Goal: Task Accomplishment & Management: Use online tool/utility

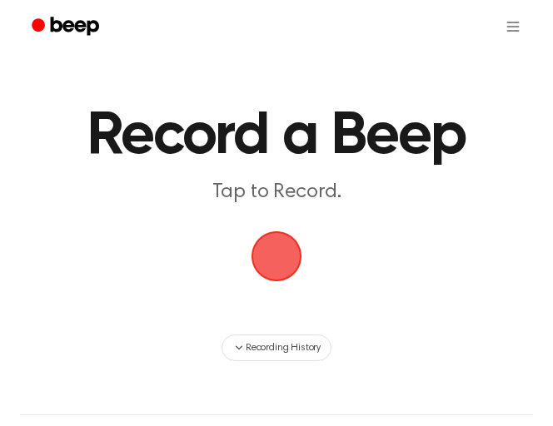
click at [264, 267] on span "button" at bounding box center [276, 256] width 47 height 47
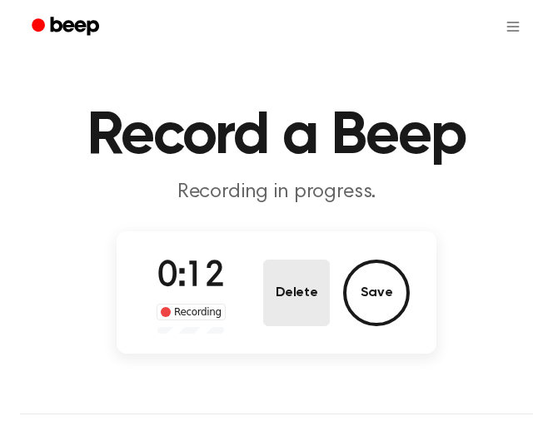
click at [285, 289] on button "Delete" at bounding box center [296, 293] width 67 height 67
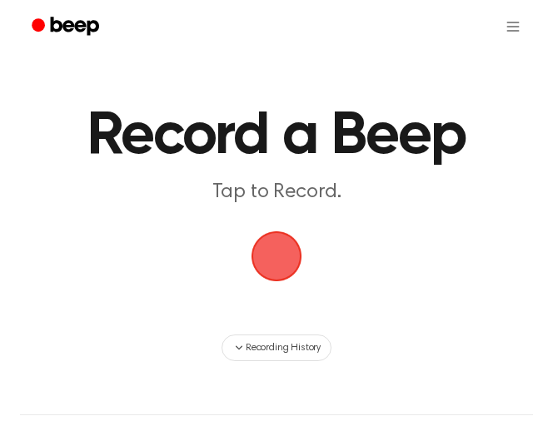
click at [279, 269] on span "button" at bounding box center [277, 257] width 54 height 54
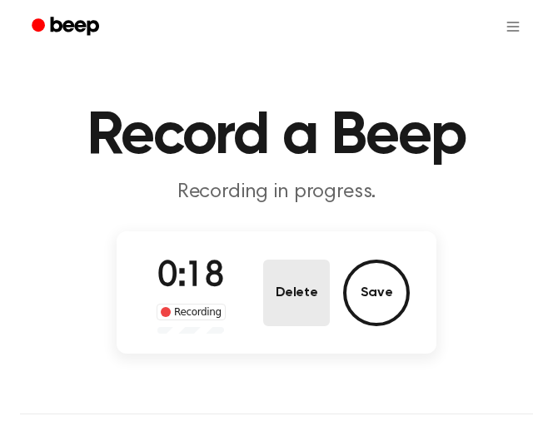
click at [293, 295] on button "Delete" at bounding box center [296, 293] width 67 height 67
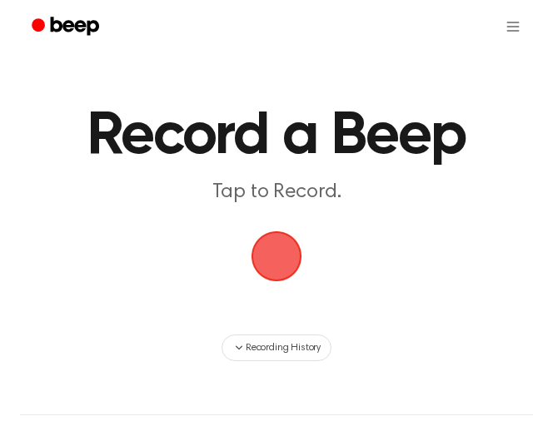
click at [273, 244] on span "button" at bounding box center [277, 257] width 60 height 60
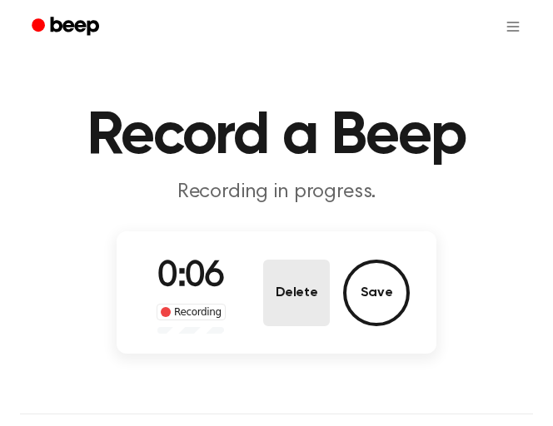
click at [287, 290] on button "Delete" at bounding box center [296, 293] width 67 height 67
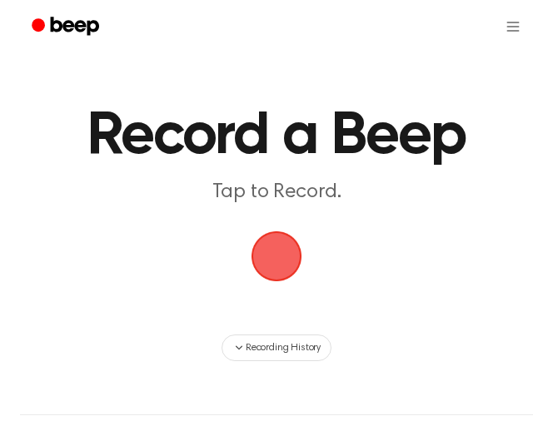
click at [284, 263] on span "button" at bounding box center [276, 256] width 47 height 47
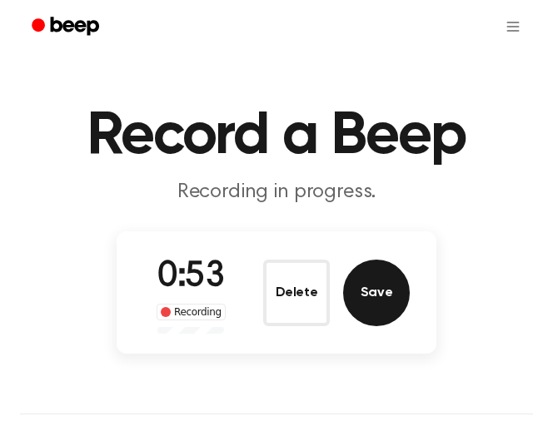
click at [366, 297] on button "Save" at bounding box center [376, 293] width 67 height 67
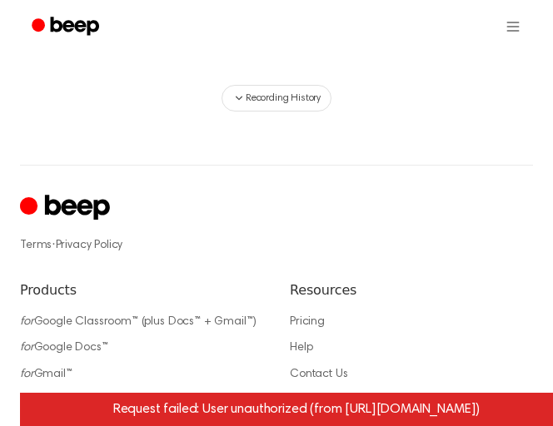
scroll to position [167, 0]
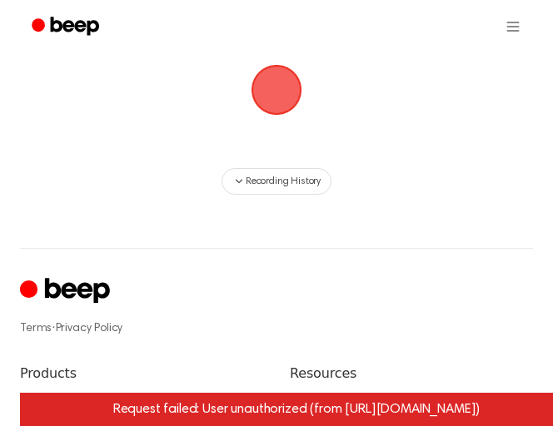
click at [368, 418] on div "Request failed: User unauthorized (from https://www.beepaudio.com/record)" at bounding box center [296, 409] width 553 height 33
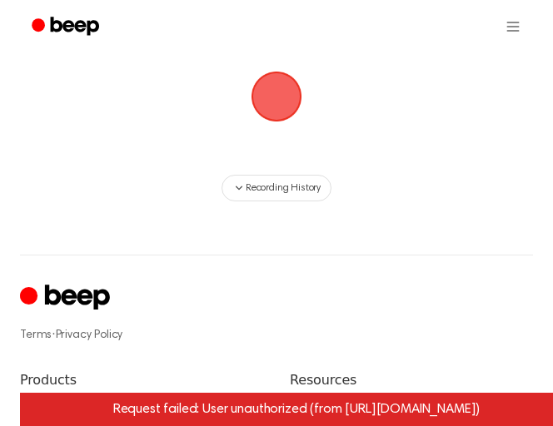
scroll to position [0, 0]
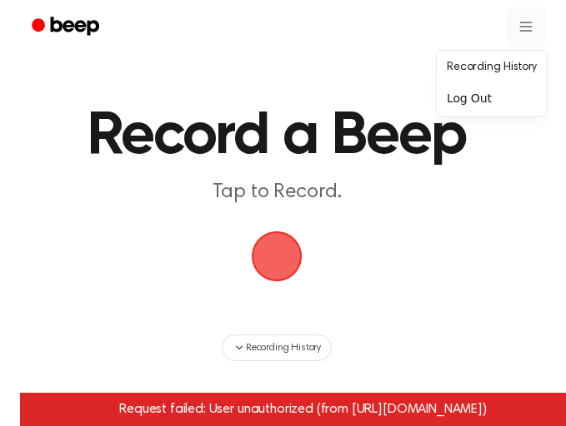
click at [521, 100] on div "Log Out" at bounding box center [491, 98] width 103 height 27
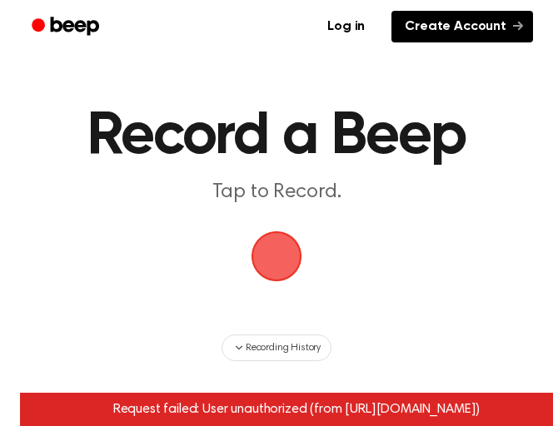
click at [516, 30] on icon at bounding box center [518, 26] width 10 height 10
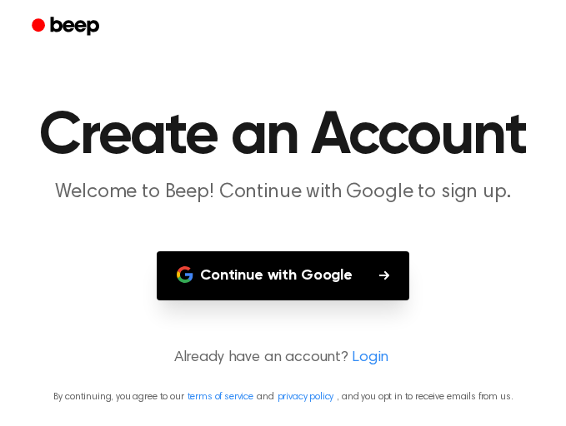
click at [328, 278] on button "Continue with Google" at bounding box center [283, 276] width 252 height 49
click at [371, 356] on link "Login" at bounding box center [369, 358] width 37 height 22
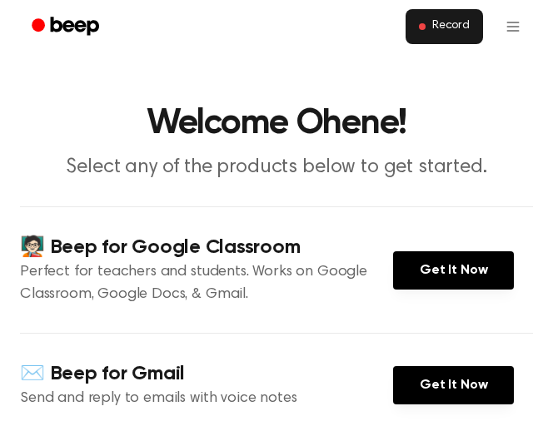
click at [448, 29] on span "Record" at bounding box center [450, 26] width 37 height 15
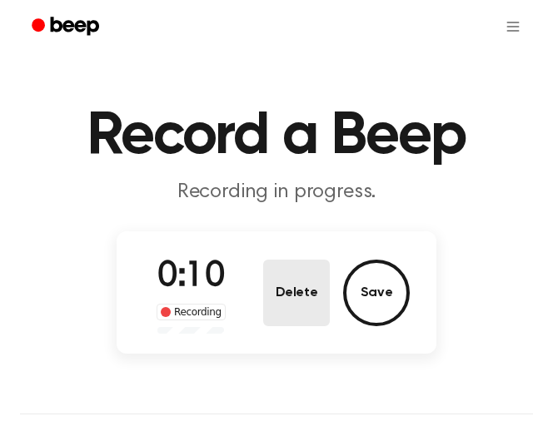
click at [315, 306] on button "Delete" at bounding box center [296, 293] width 67 height 67
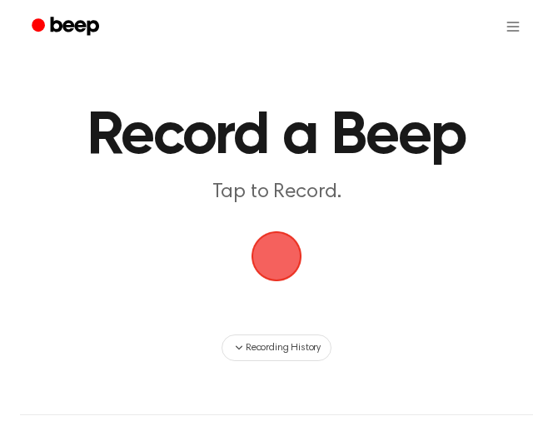
click at [276, 252] on span "button" at bounding box center [277, 257] width 51 height 51
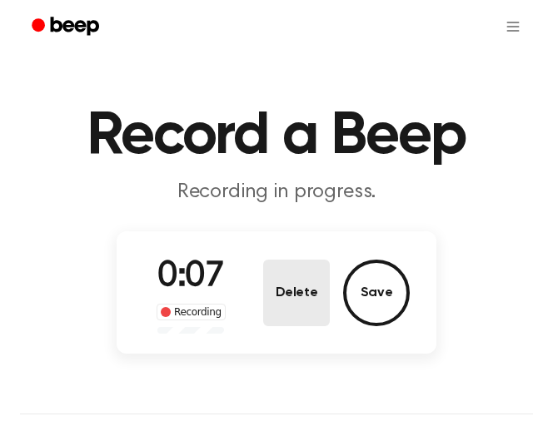
click at [317, 282] on button "Delete" at bounding box center [296, 293] width 67 height 67
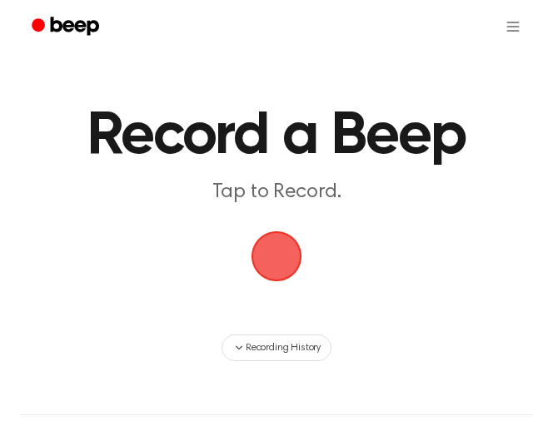
click at [290, 266] on span "button" at bounding box center [277, 257] width 54 height 54
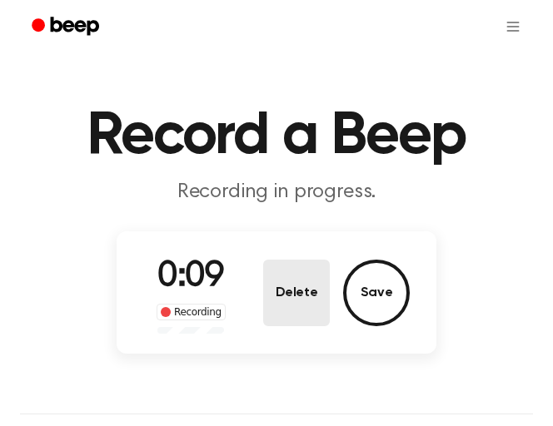
click at [307, 301] on button "Delete" at bounding box center [296, 293] width 67 height 67
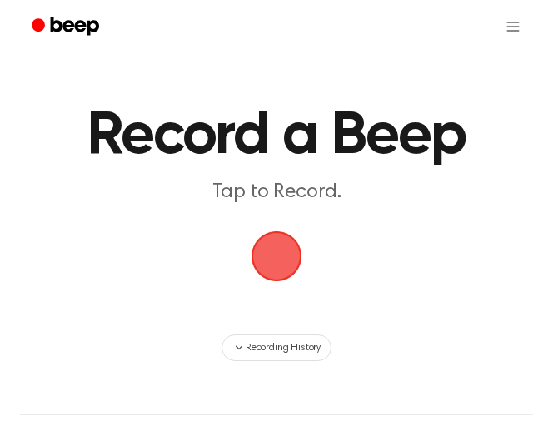
click at [283, 249] on span "button" at bounding box center [276, 256] width 57 height 57
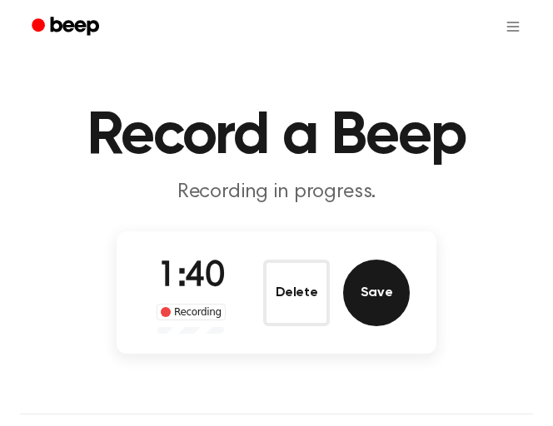
click at [359, 296] on button "Save" at bounding box center [376, 293] width 67 height 67
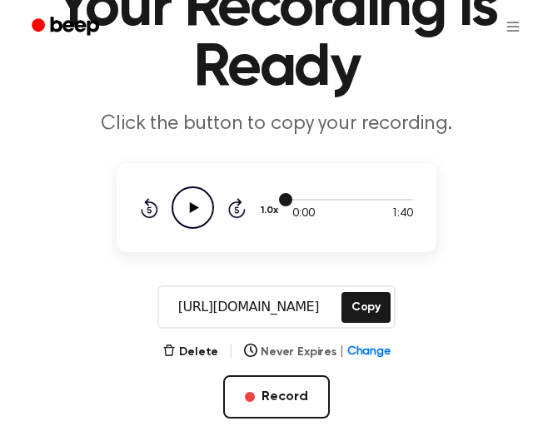
scroll to position [167, 0]
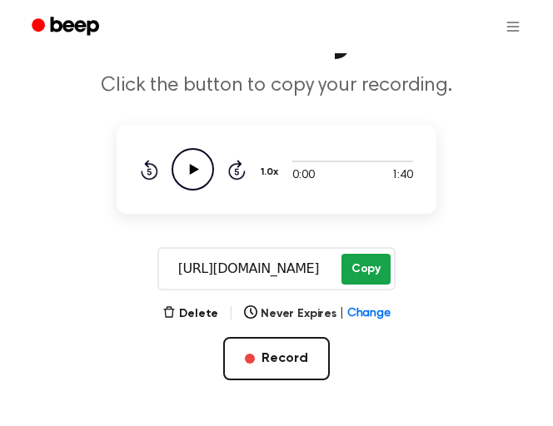
click at [365, 272] on button "Copy" at bounding box center [365, 269] width 49 height 31
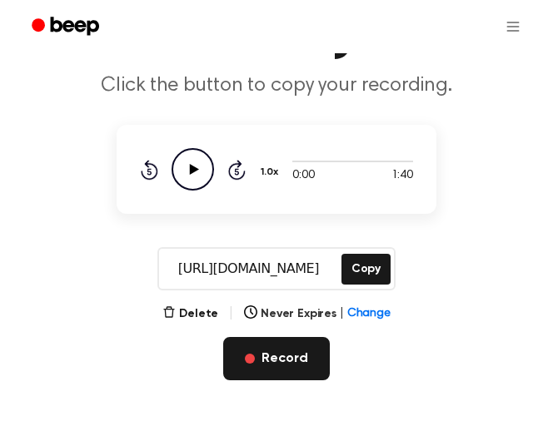
click at [288, 366] on button "Record" at bounding box center [276, 358] width 106 height 43
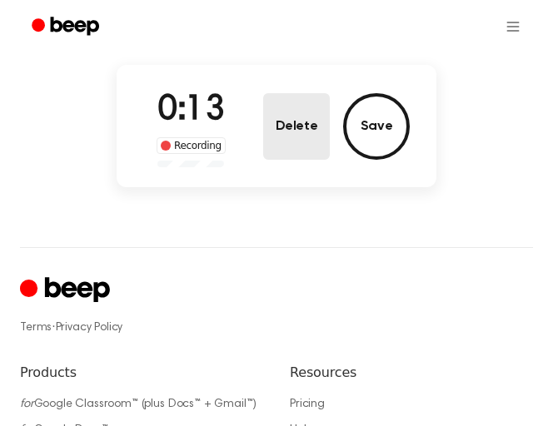
click at [304, 107] on button "Delete" at bounding box center [296, 126] width 67 height 67
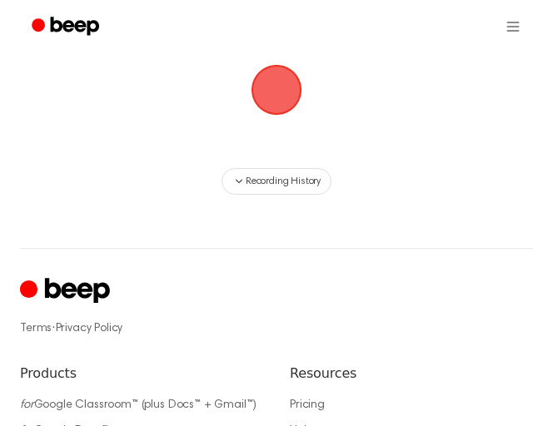
click at [284, 96] on span "button" at bounding box center [277, 90] width 51 height 51
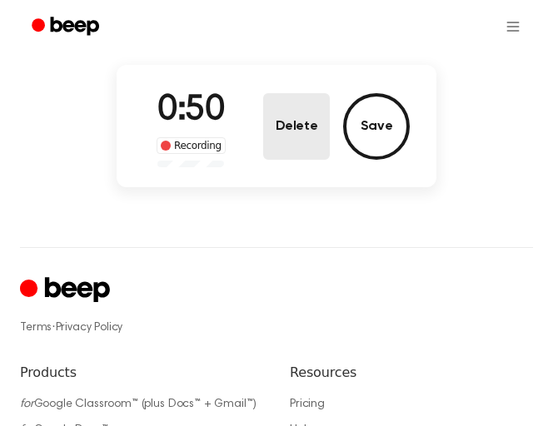
click at [299, 147] on button "Delete" at bounding box center [296, 126] width 67 height 67
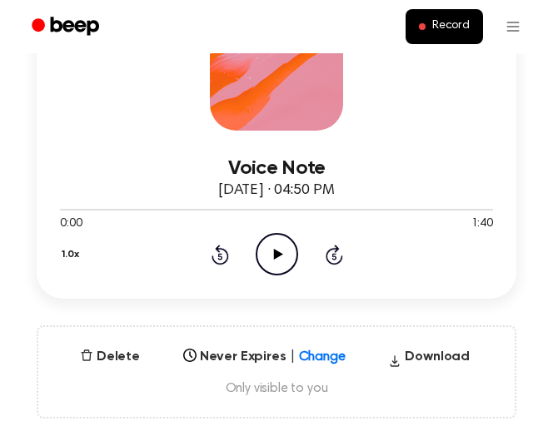
scroll to position [333, 0]
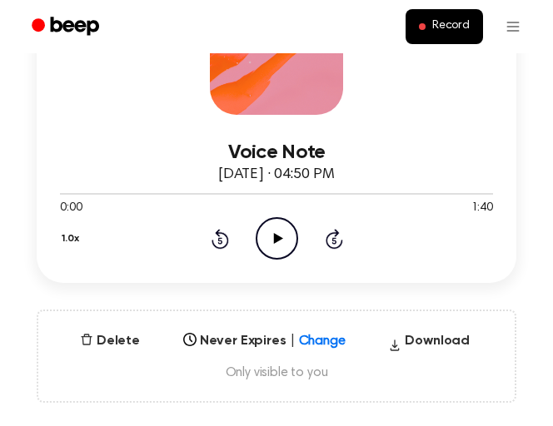
click at [278, 237] on icon at bounding box center [277, 238] width 9 height 11
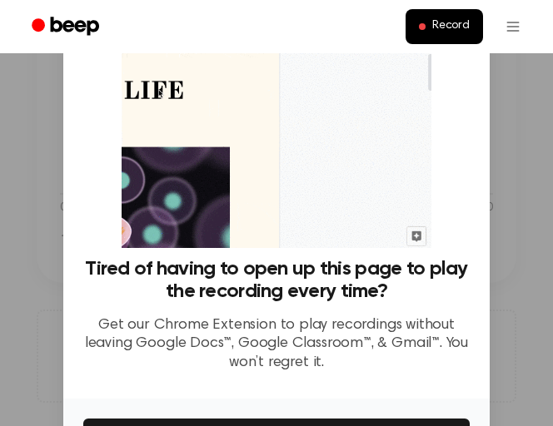
scroll to position [180, 0]
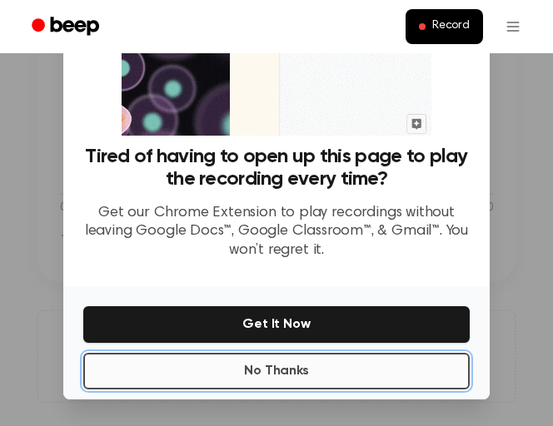
click at [296, 376] on button "No Thanks" at bounding box center [276, 371] width 386 height 37
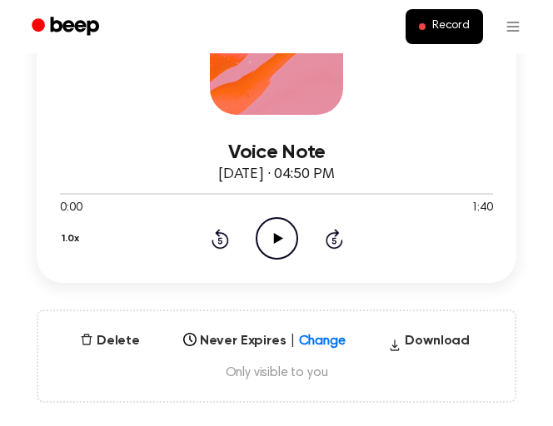
click at [282, 238] on icon at bounding box center [277, 238] width 9 height 11
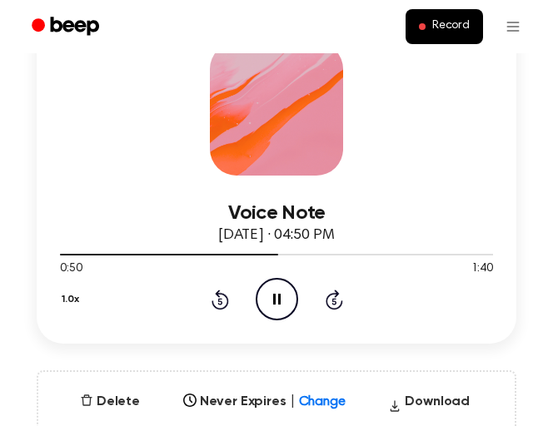
scroll to position [333, 0]
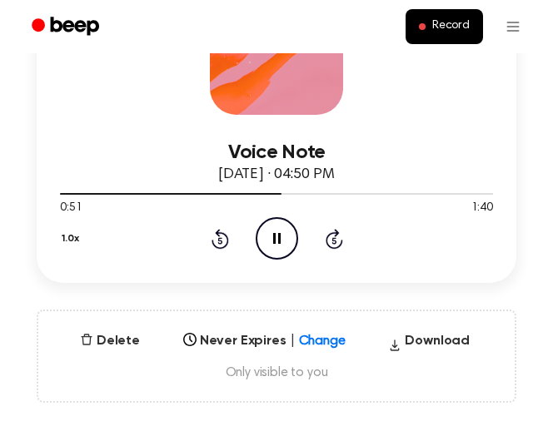
click at [281, 242] on icon "Pause Audio" at bounding box center [277, 238] width 42 height 42
